Goal: Check status: Check status

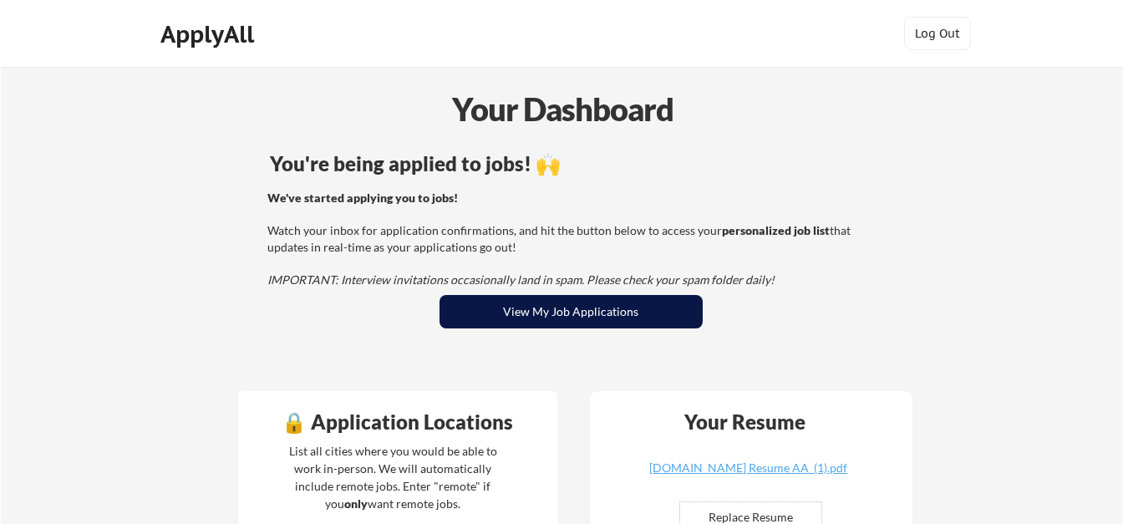
click at [567, 316] on button "View My Job Applications" at bounding box center [571, 311] width 263 height 33
click at [506, 303] on button "View My Job Applications" at bounding box center [571, 311] width 263 height 33
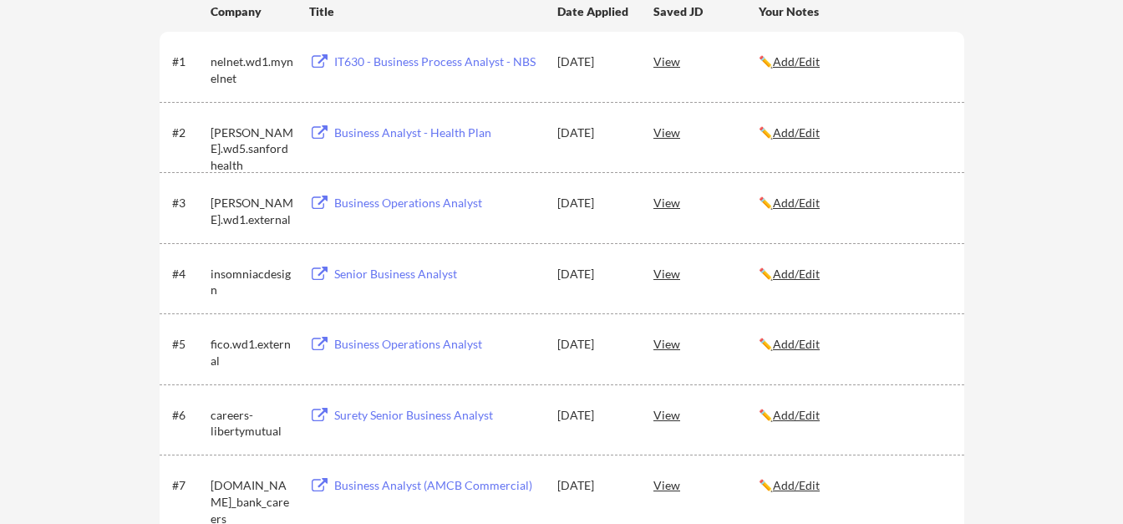
scroll to position [334, 0]
